Goal: Use online tool/utility: Use online tool/utility

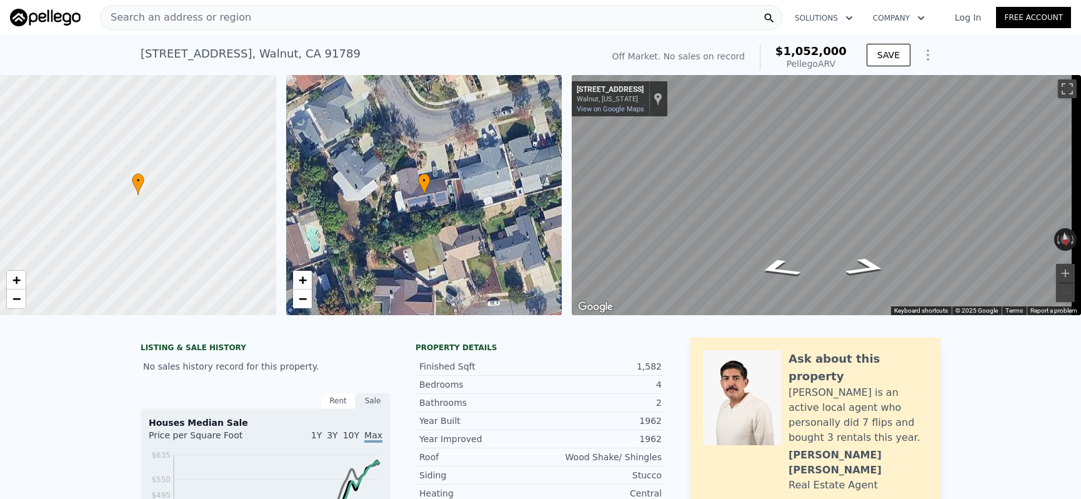
scroll to position [0, 5]
click at [344, 11] on div "Search an address or region" at bounding box center [441, 17] width 682 height 25
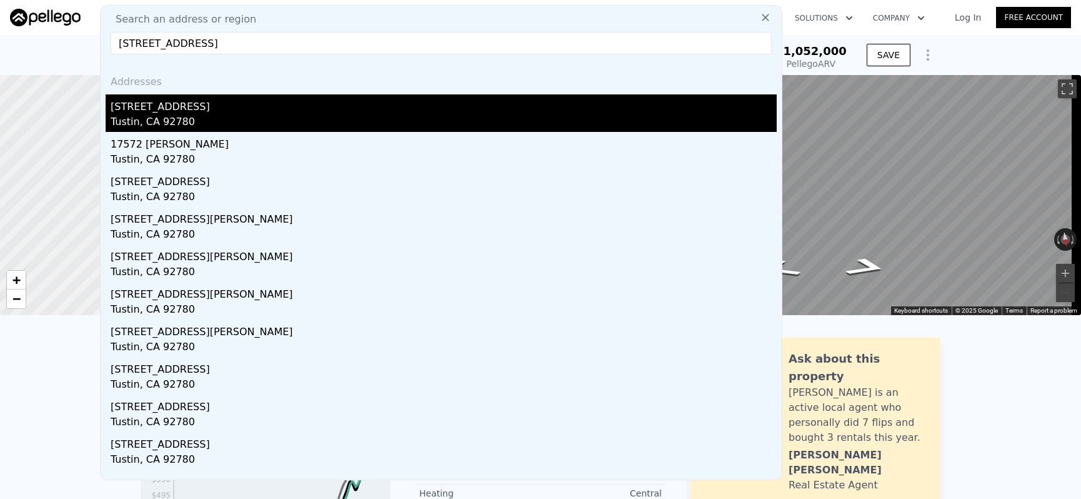
type input "17572 Leafwood Lane, Tustin, CA 92780"
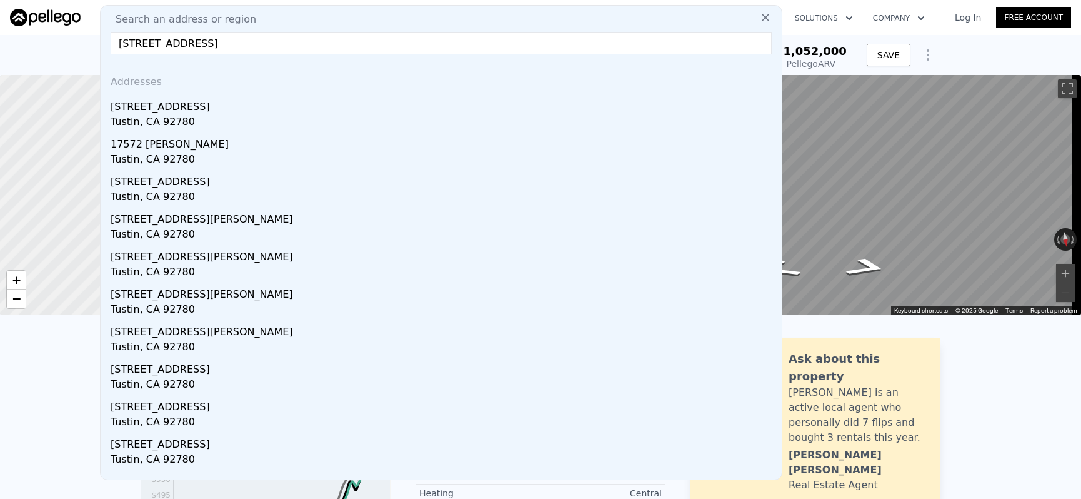
click at [368, 125] on div "Tustin, CA 92780" at bounding box center [444, 122] width 666 height 17
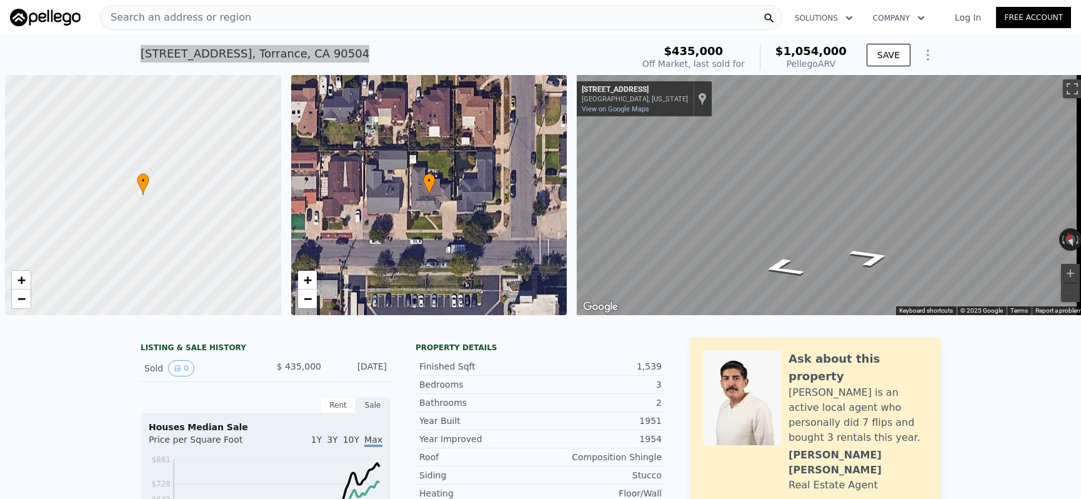
scroll to position [0, 5]
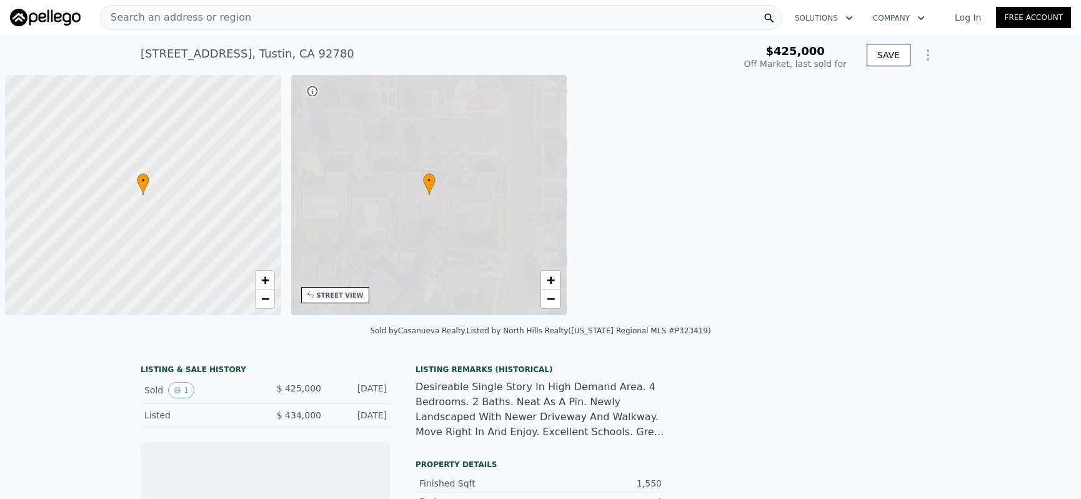
scroll to position [0, 5]
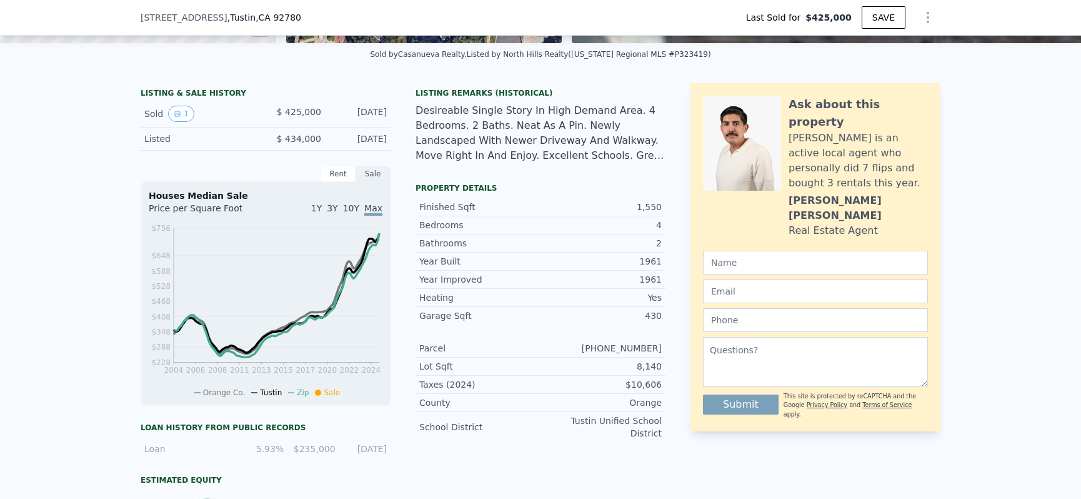
type input "$ 1,266,000"
type input "$ 730,342"
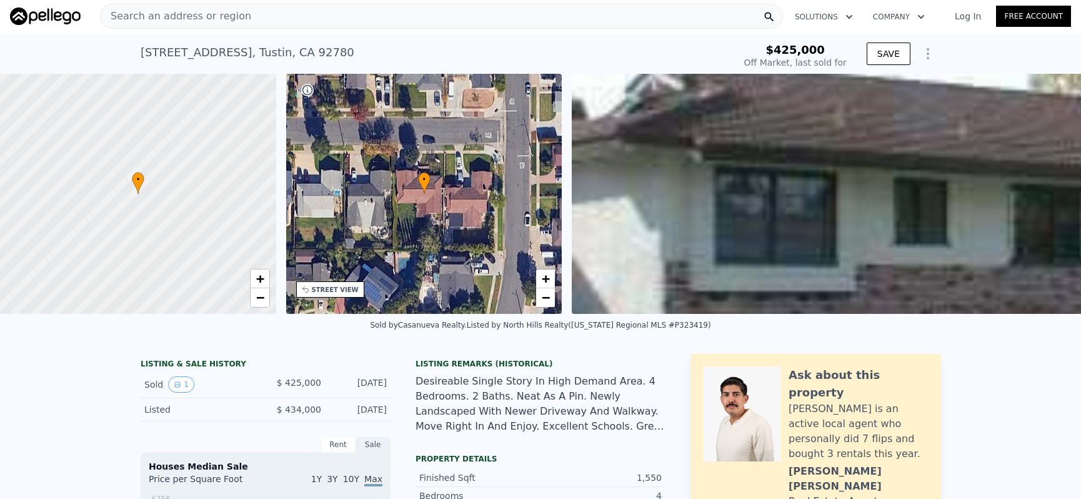
scroll to position [0, 0]
